Goal: Book appointment/travel/reservation

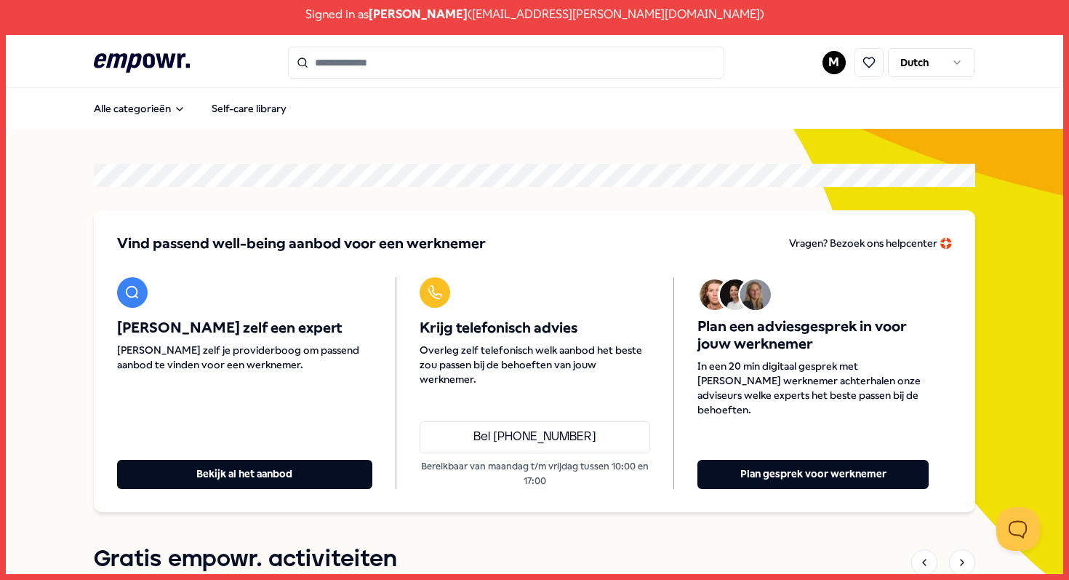
click at [109, 65] on icon at bounding box center [142, 62] width 96 height 19
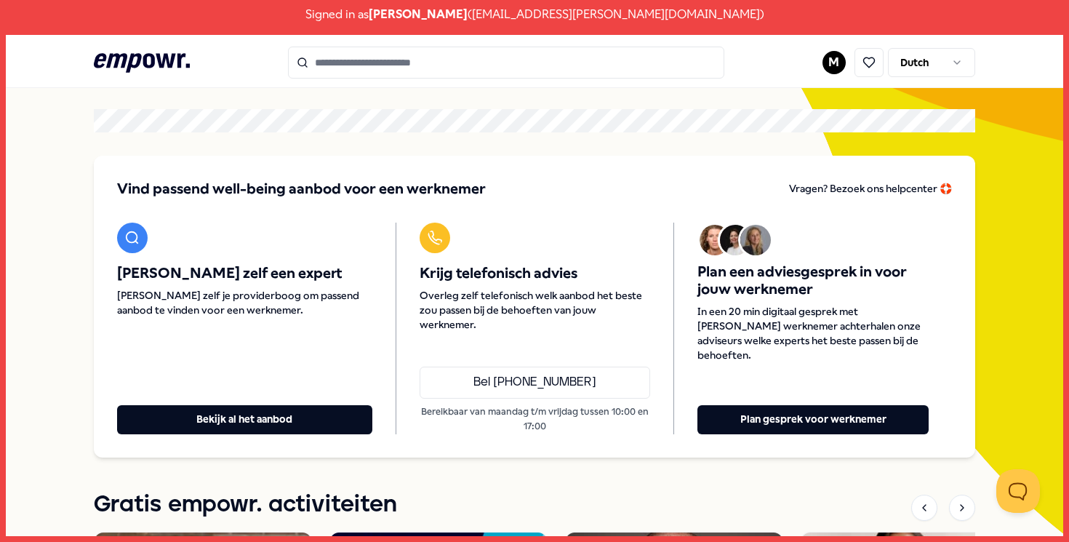
scroll to position [60, 0]
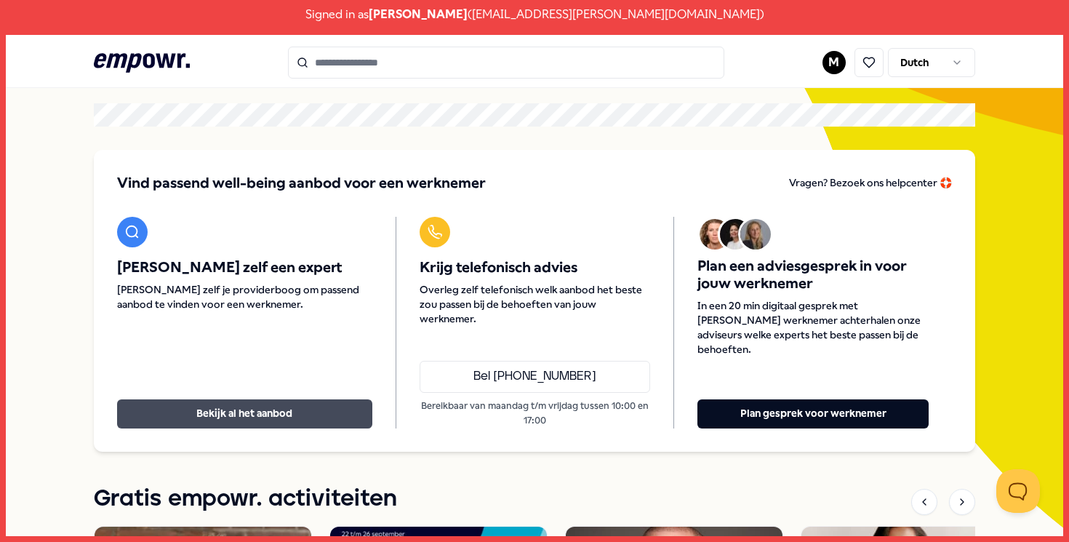
click at [234, 421] on button "Bekijk al het aanbod" at bounding box center [244, 413] width 255 height 29
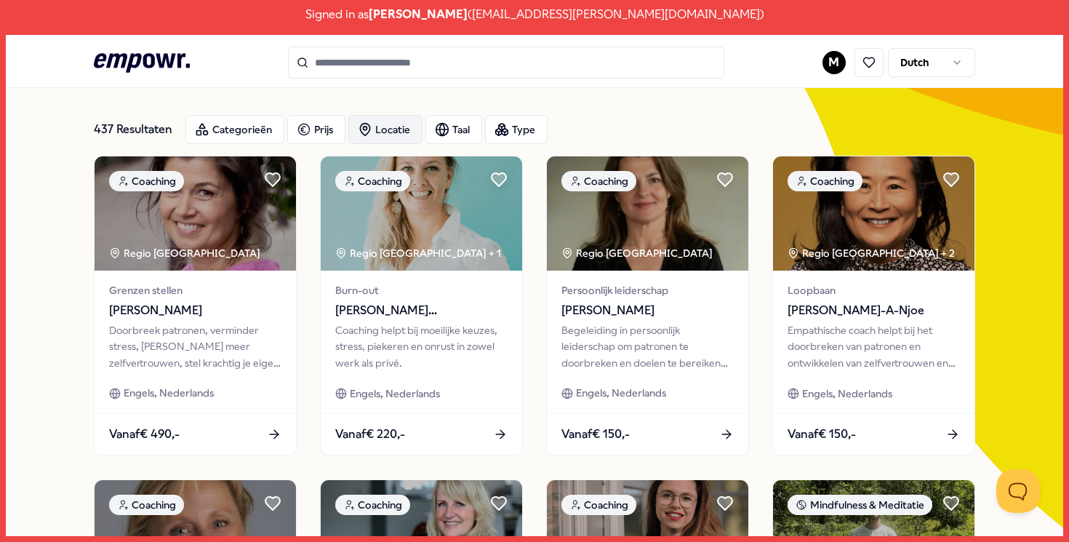
click at [386, 128] on div "Locatie" at bounding box center [385, 129] width 74 height 29
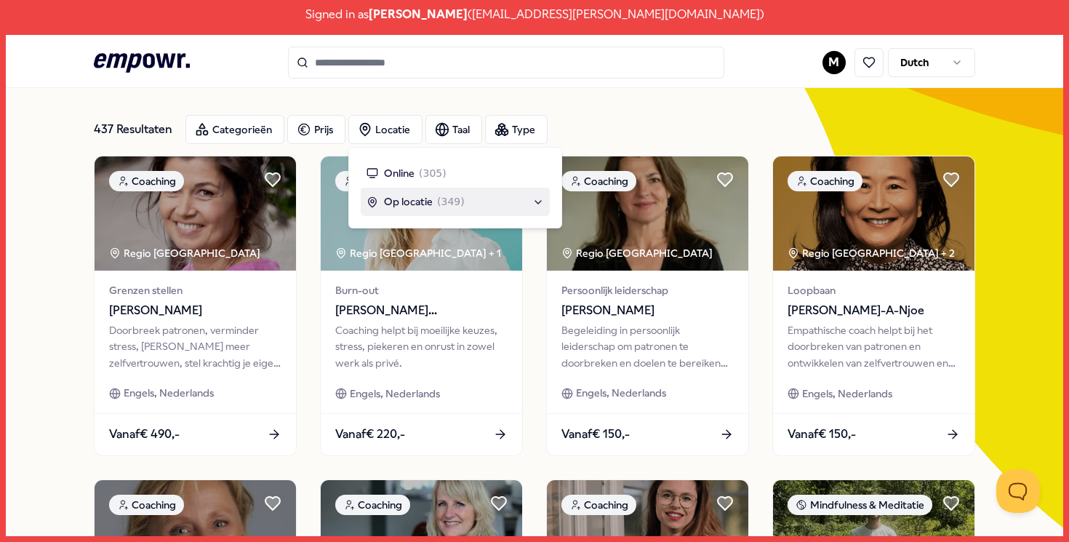
click at [412, 207] on span "Op locatie" at bounding box center [408, 201] width 49 height 16
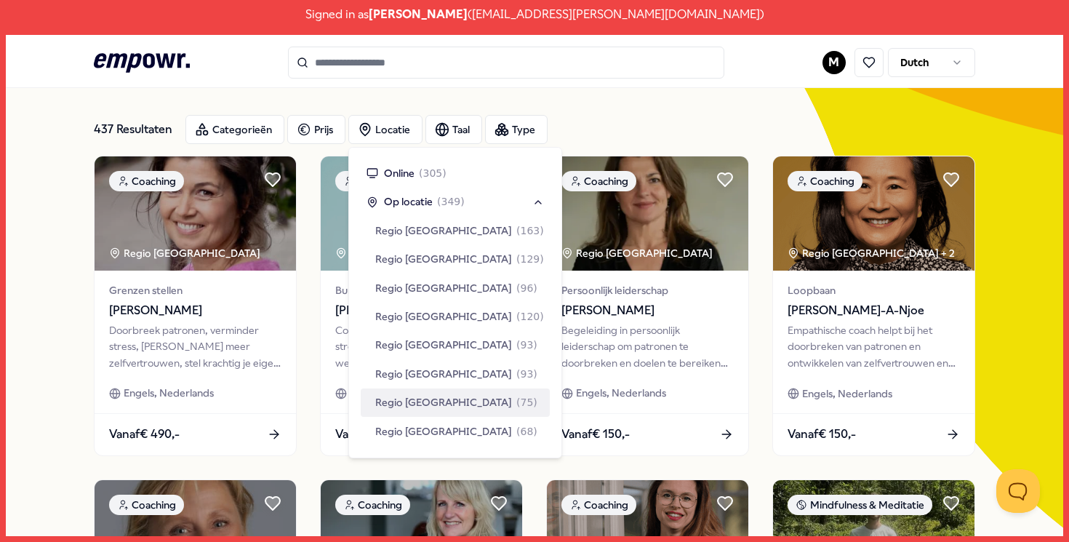
click at [453, 410] on div "Regio [GEOGRAPHIC_DATA] ( 75 )" at bounding box center [455, 402] width 189 height 28
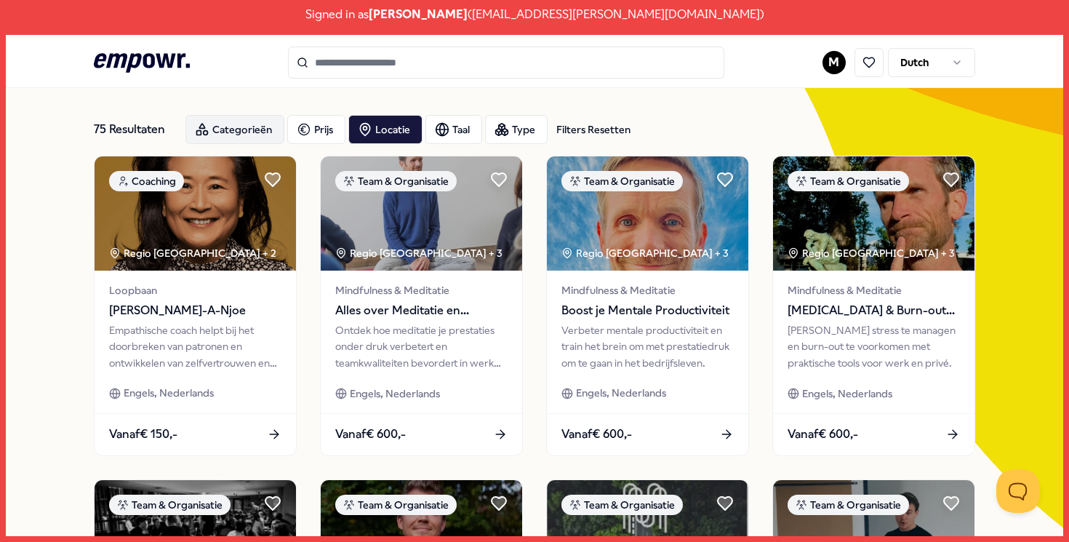
click at [228, 132] on div "Categorieën" at bounding box center [234, 129] width 99 height 29
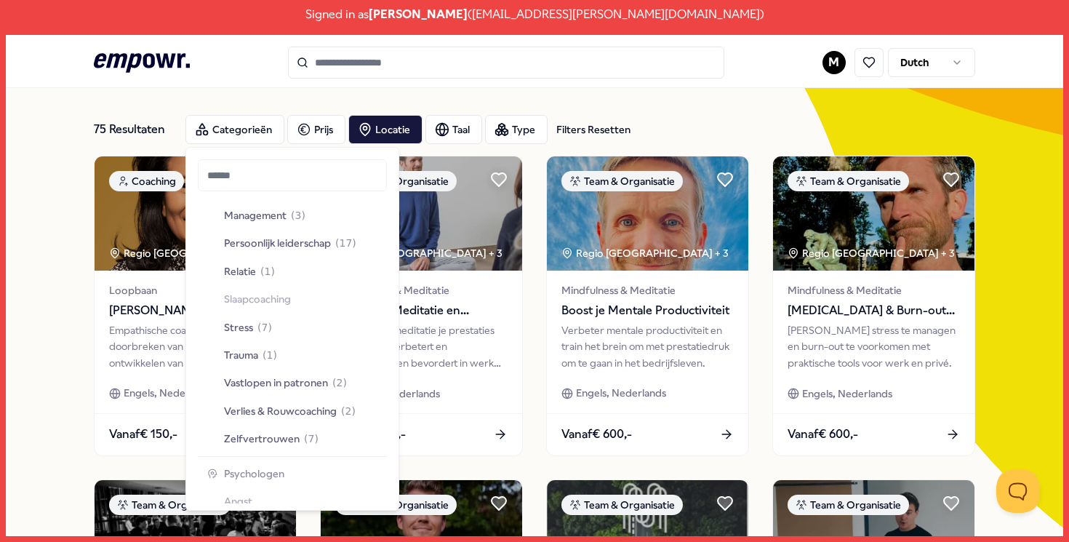
scroll to position [364, 0]
click at [291, 410] on span "Verlies & Rouwcoaching" at bounding box center [280, 412] width 113 height 16
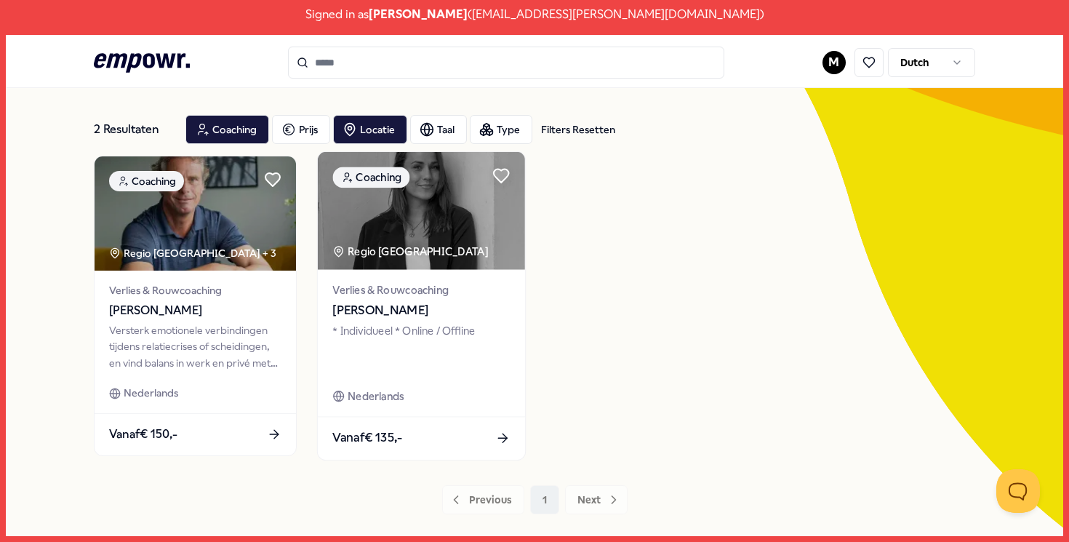
click at [402, 279] on div "Verlies & Rouwcoaching [PERSON_NAME] * Individueel * Online / Offline Nederlands" at bounding box center [421, 342] width 207 height 147
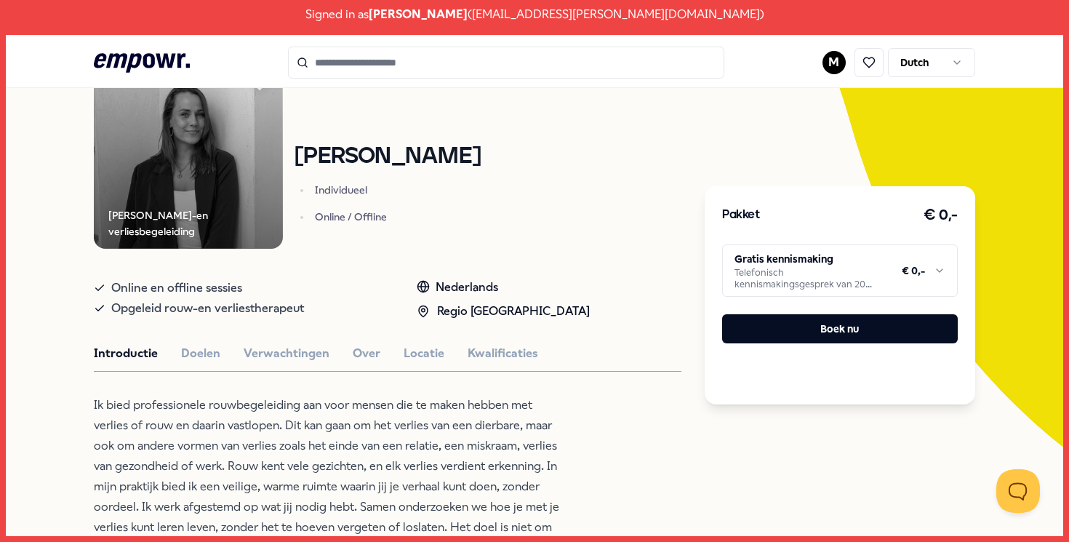
scroll to position [136, 0]
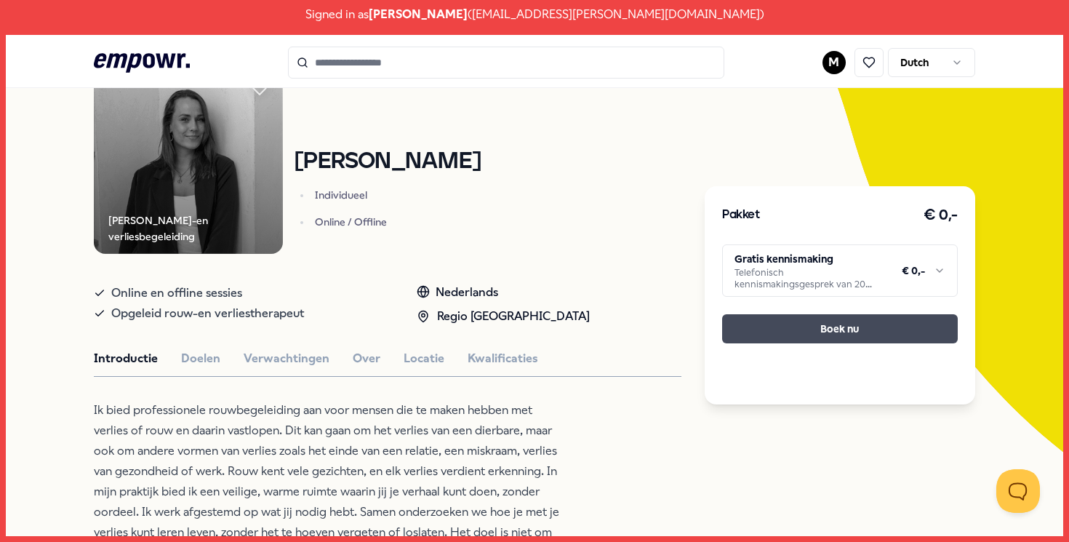
click at [814, 339] on button "Boek nu" at bounding box center [840, 328] width 236 height 29
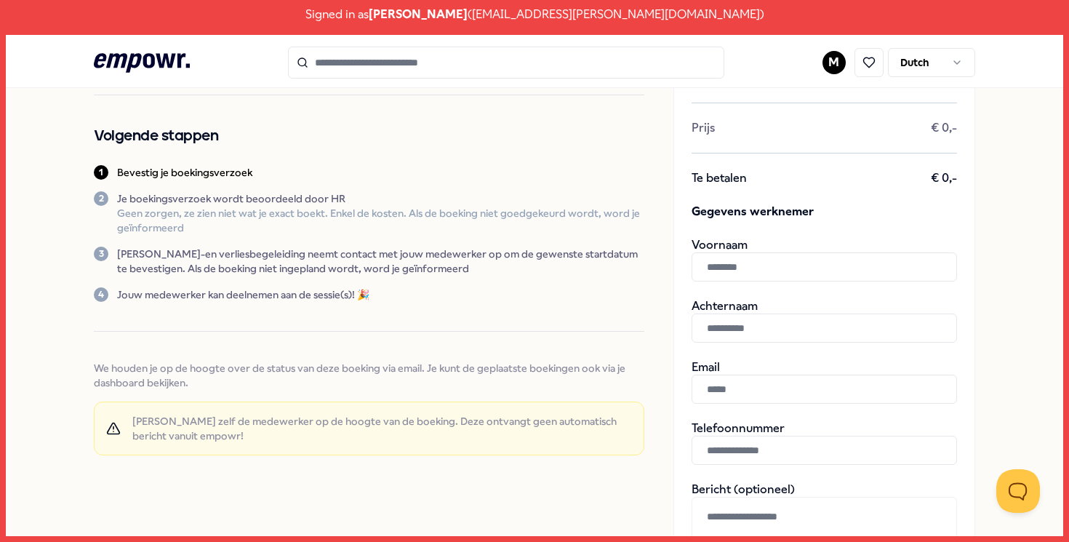
scroll to position [129, 0]
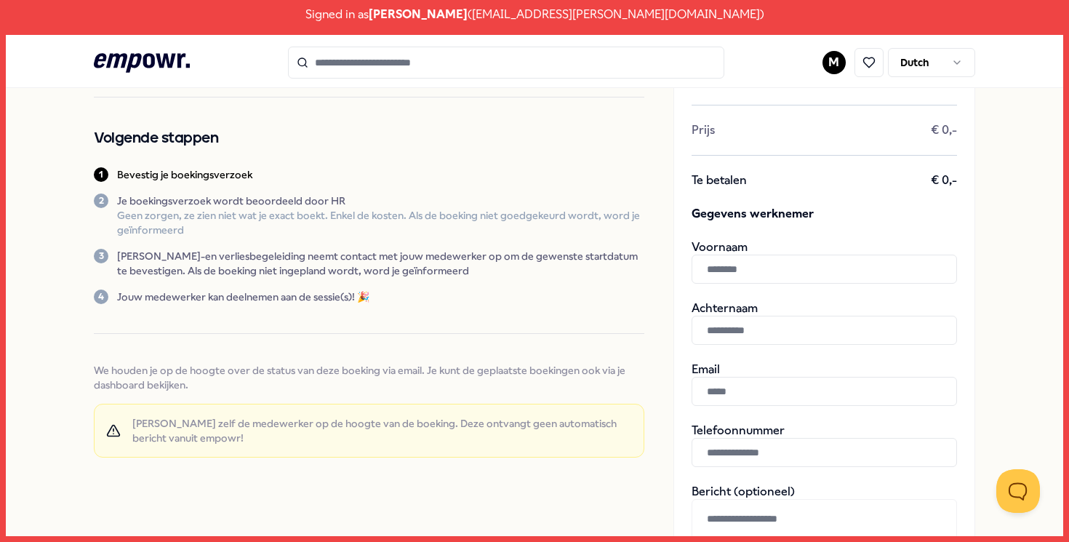
click at [126, 63] on icon ".empowr-logo_svg__cls-1{fill:#03032f}" at bounding box center [142, 62] width 96 height 27
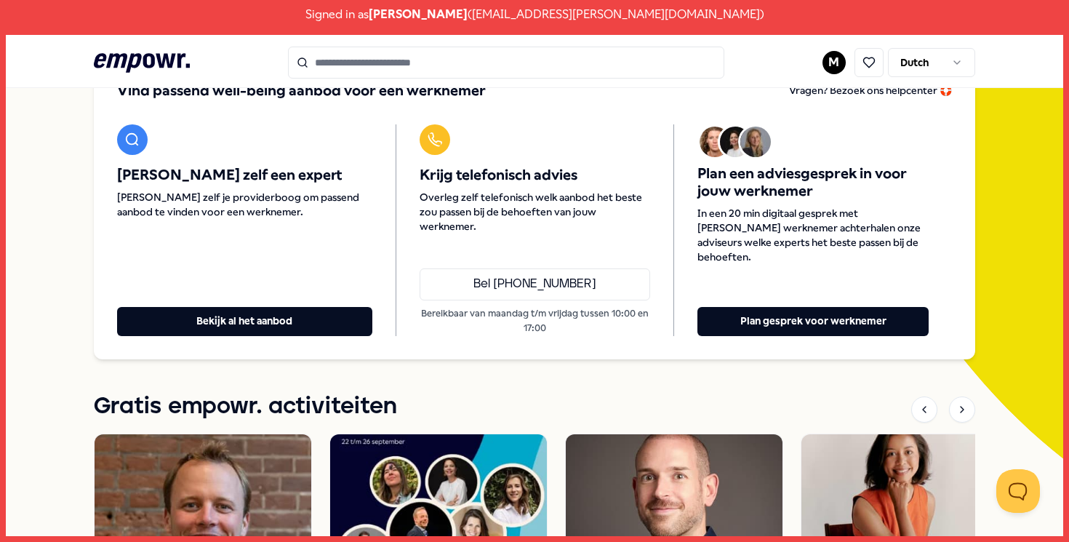
scroll to position [94, 0]
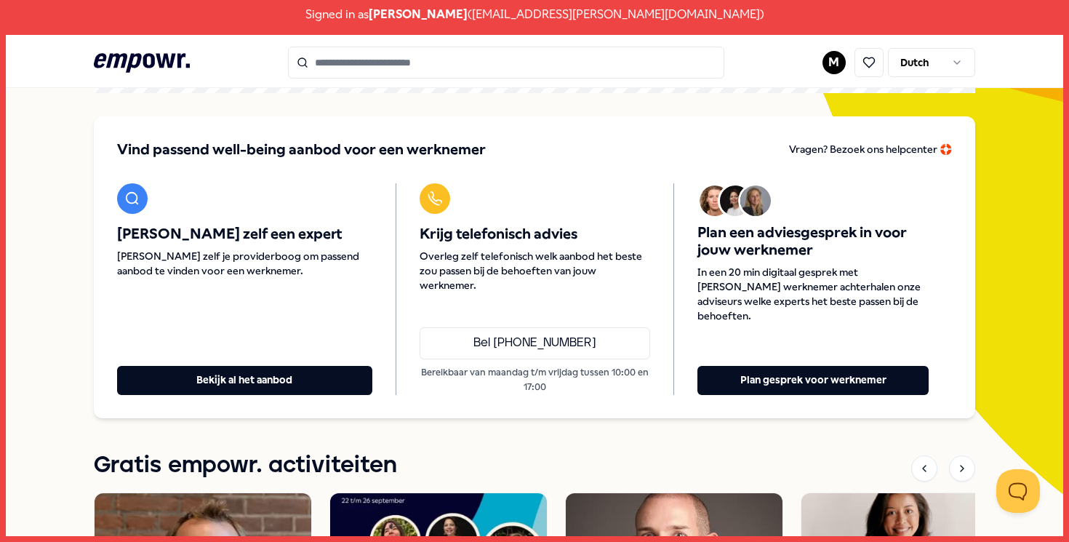
click at [126, 63] on icon ".empowr-logo_svg__cls-1{fill:#03032f}" at bounding box center [142, 62] width 96 height 27
click at [851, 265] on span "In een 20 min digitaal gesprek met [PERSON_NAME] werknemer achterhalen onze adv…" at bounding box center [813, 294] width 231 height 58
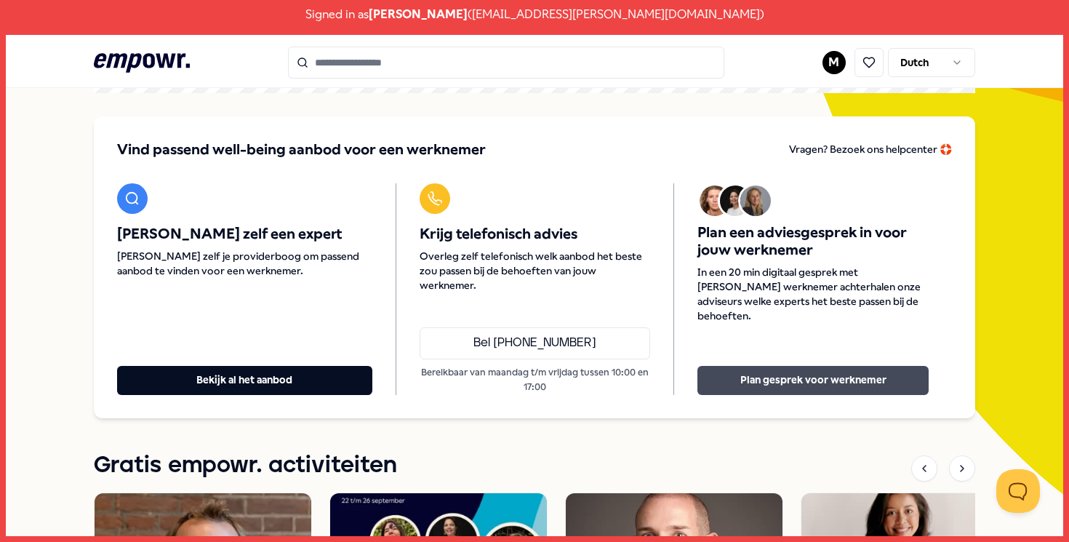
click at [738, 375] on button "Plan gesprek voor werknemer" at bounding box center [813, 380] width 231 height 29
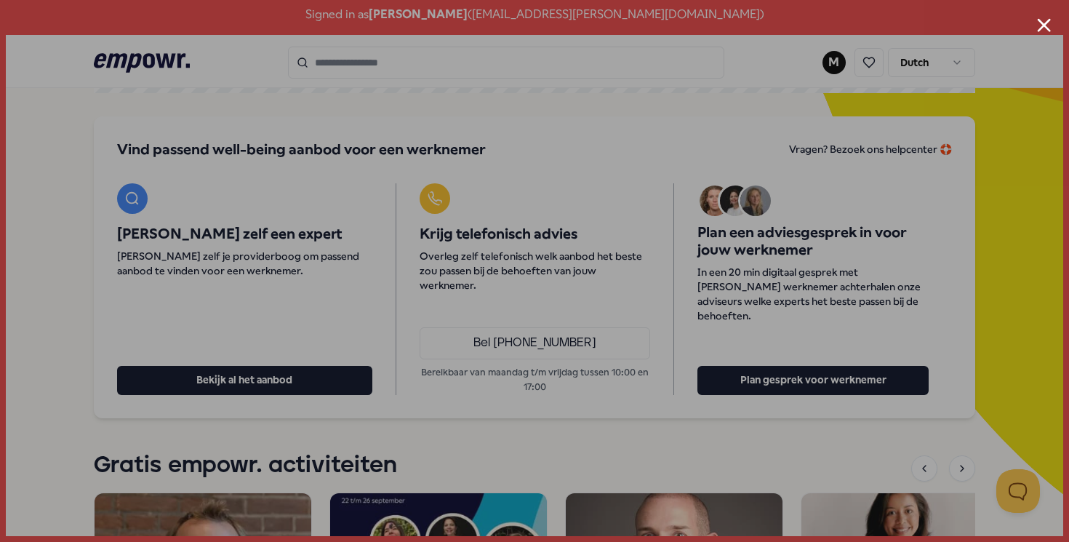
click at [1044, 21] on button "Close modal" at bounding box center [1044, 25] width 14 height 14
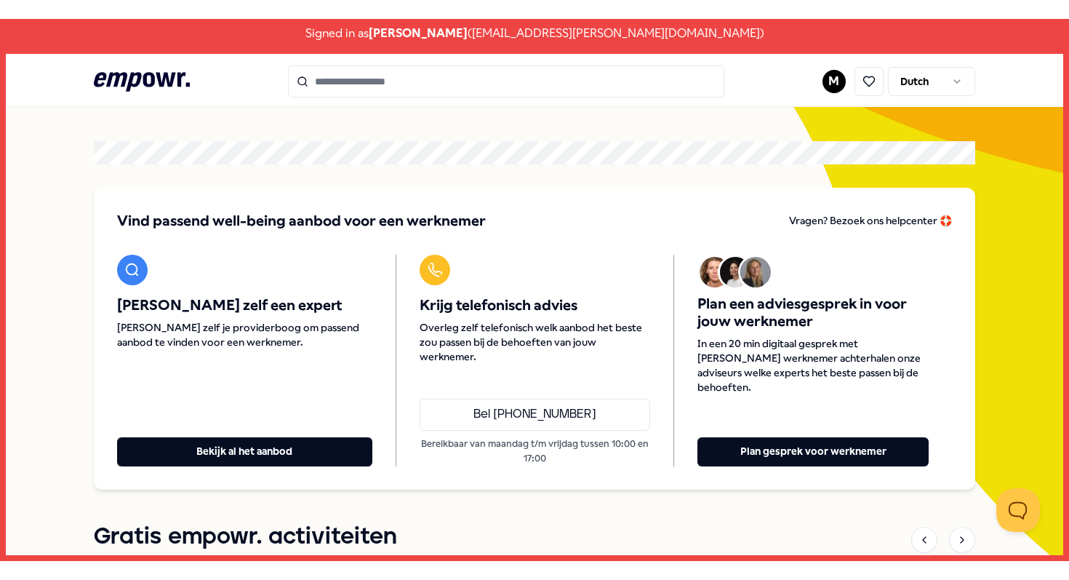
scroll to position [39, 0]
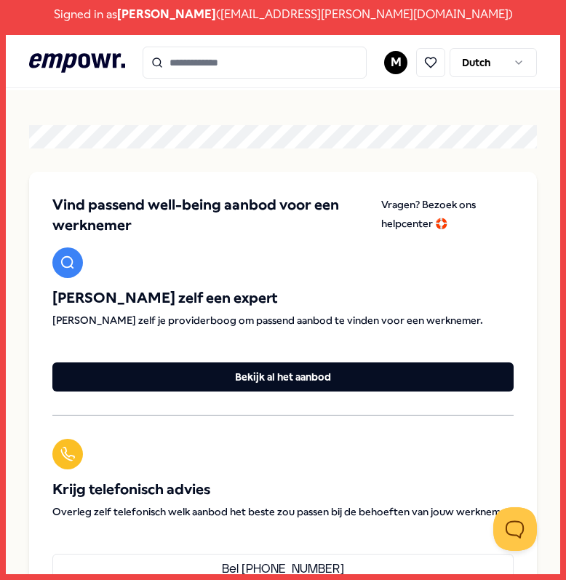
click at [396, 63] on html "Signed in as [PERSON_NAME] ( [EMAIL_ADDRESS][PERSON_NAME][DOMAIN_NAME] ) .empow…" at bounding box center [283, 290] width 566 height 580
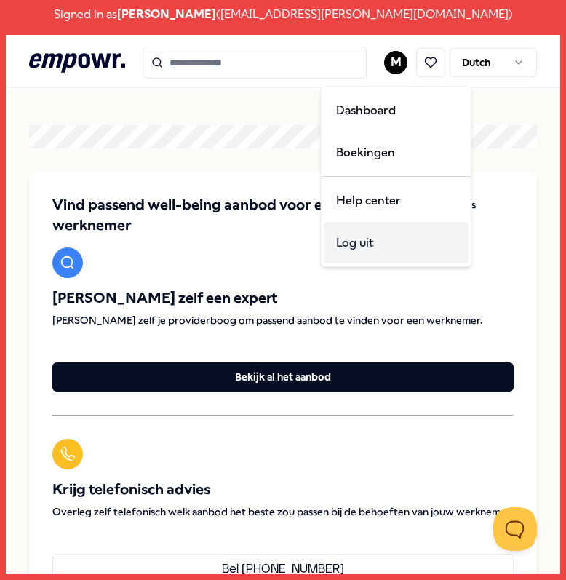
click at [405, 252] on div "Log uit" at bounding box center [396, 243] width 144 height 42
